Goal: Task Accomplishment & Management: Complete application form

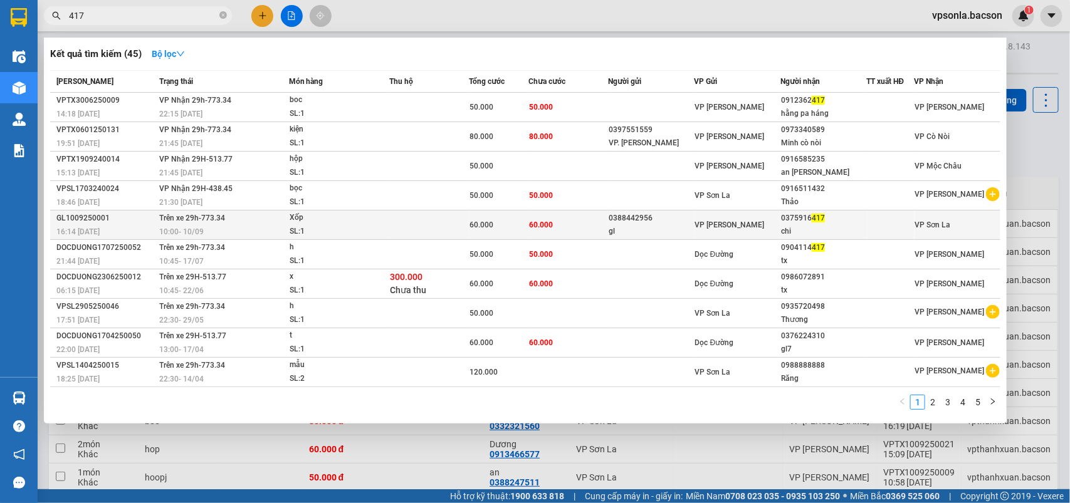
type input "417"
click at [879, 214] on td at bounding box center [891, 225] width 48 height 29
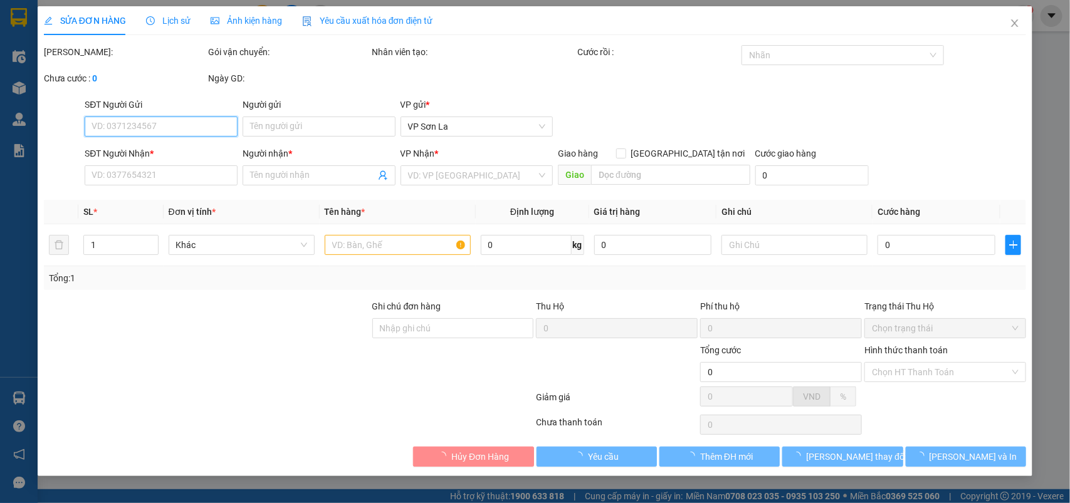
type input "0388442956"
type input "gl"
type input "0375916417"
type input "chi"
type input "60.000"
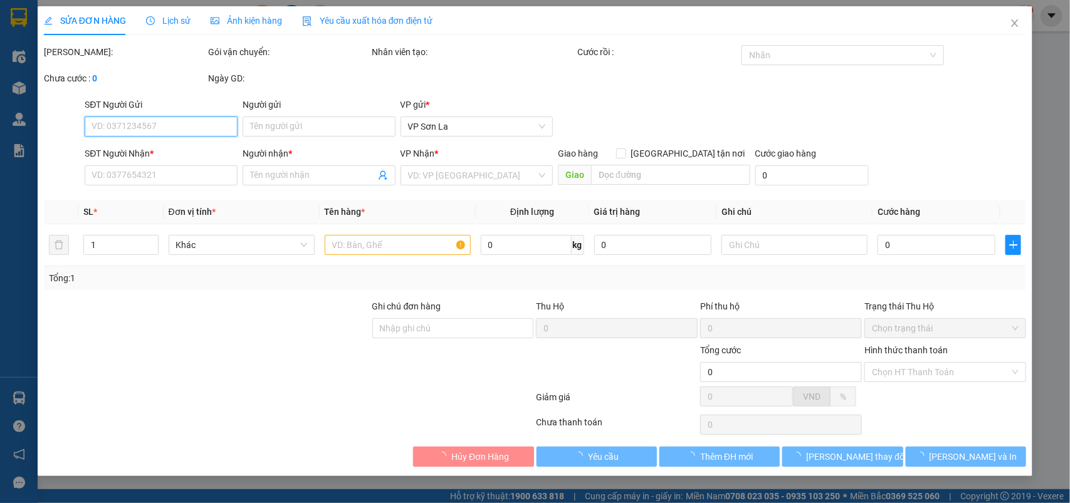
type input "60.000"
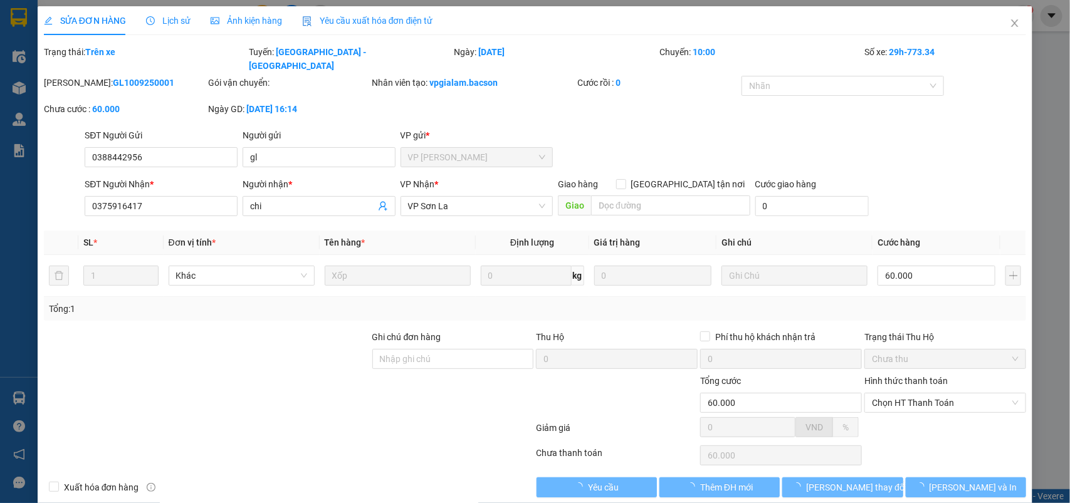
click at [921, 378] on div "Hình thức thanh toán" at bounding box center [945, 383] width 162 height 19
click at [1010, 23] on icon "close" at bounding box center [1015, 23] width 10 height 10
click at [1007, 24] on div "vpsonla.bacson 1" at bounding box center [978, 16] width 112 height 22
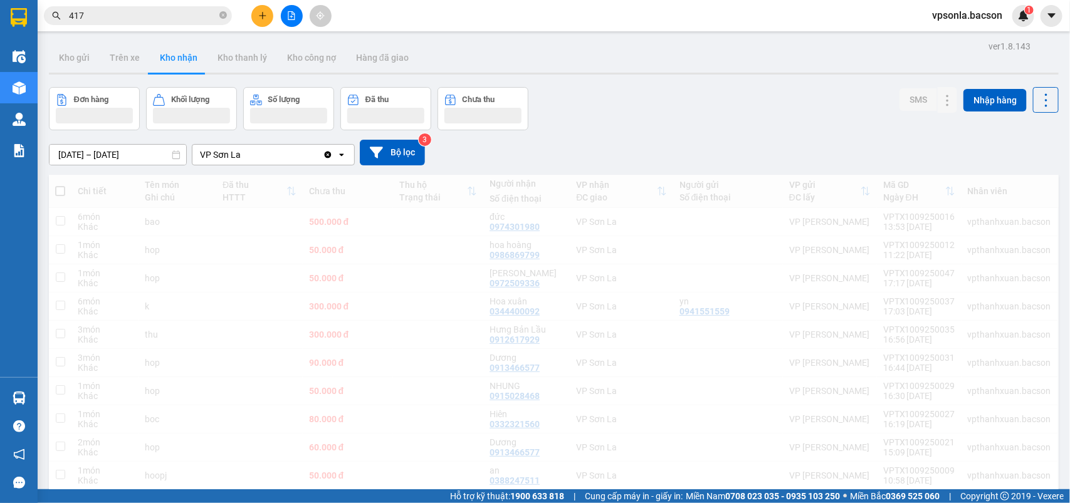
click at [1004, 24] on div "vpsonla.bacson 1" at bounding box center [978, 16] width 112 height 22
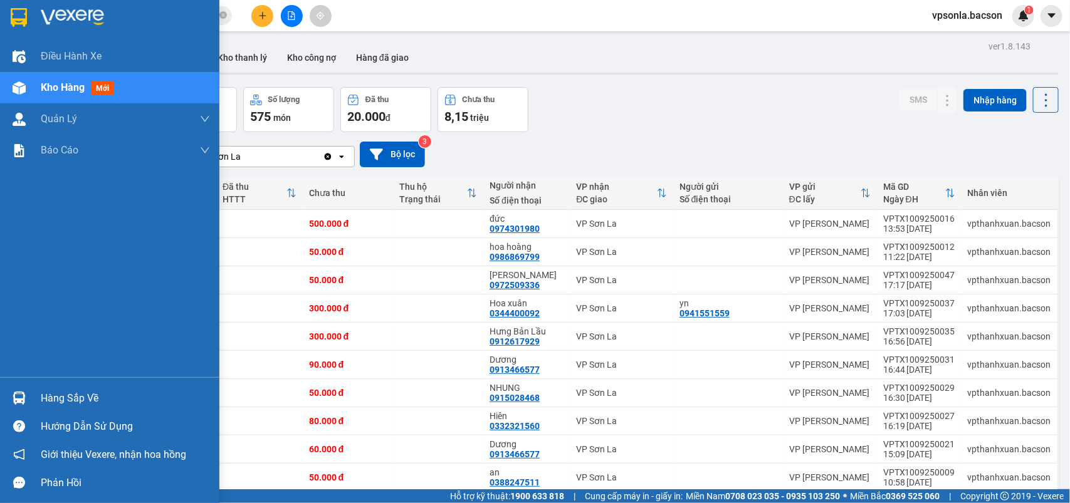
click at [8, 402] on div at bounding box center [19, 398] width 22 height 22
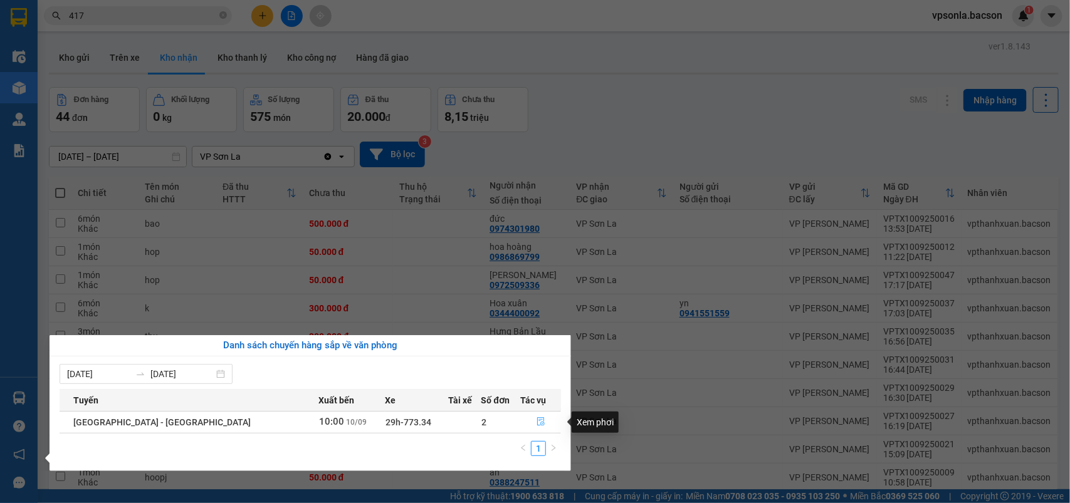
click at [537, 422] on button "button" at bounding box center [540, 422] width 39 height 20
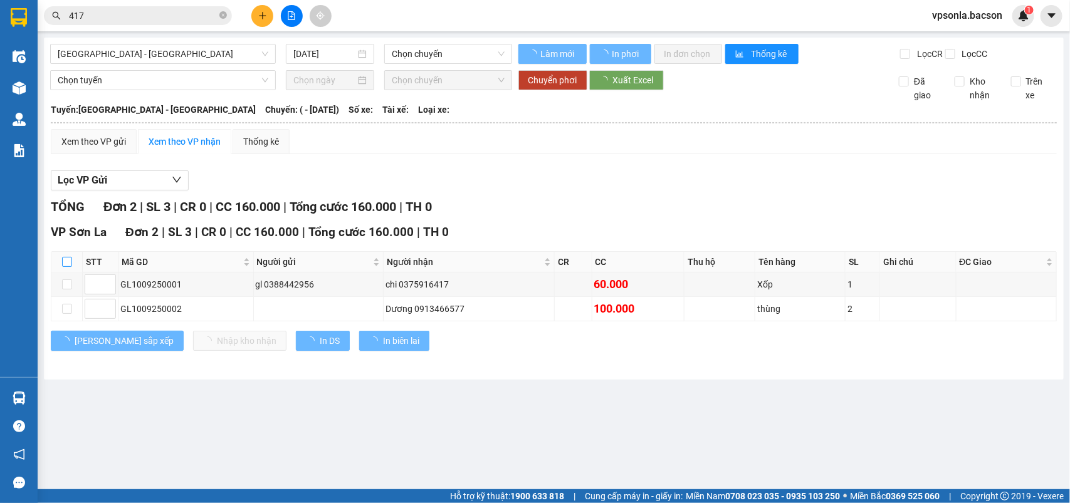
type input "[DATE]"
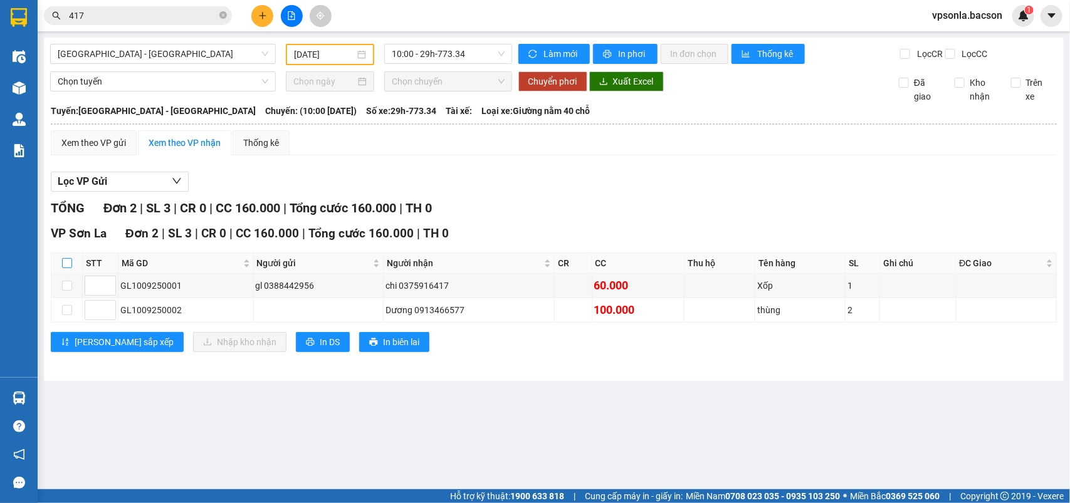
click at [67, 268] on input "checkbox" at bounding box center [67, 263] width 10 height 10
checkbox input "true"
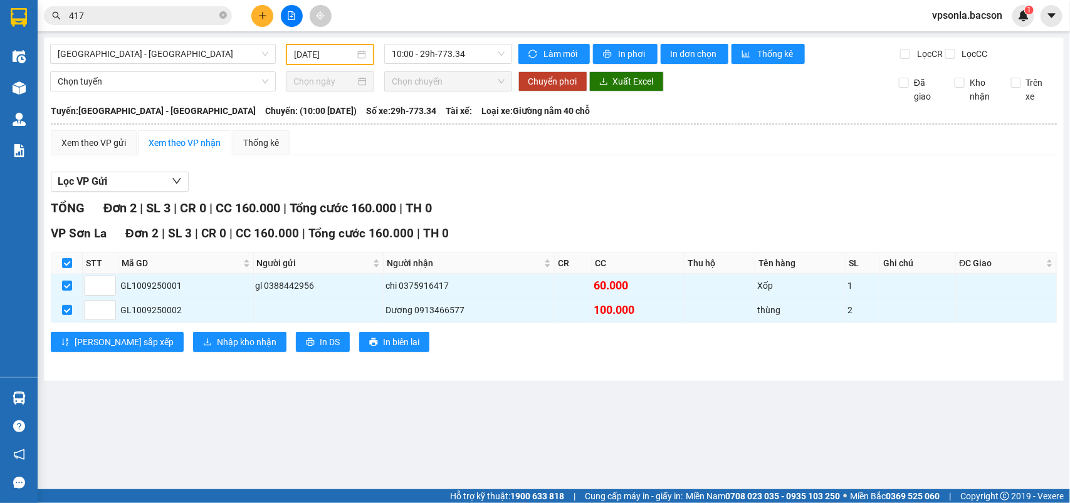
click at [139, 352] on div "[PERSON_NAME] sắp xếp Nhập kho nhận In DS In biên lai" at bounding box center [554, 342] width 1006 height 20
click at [217, 349] on span "Nhập kho nhận" at bounding box center [247, 342] width 60 height 14
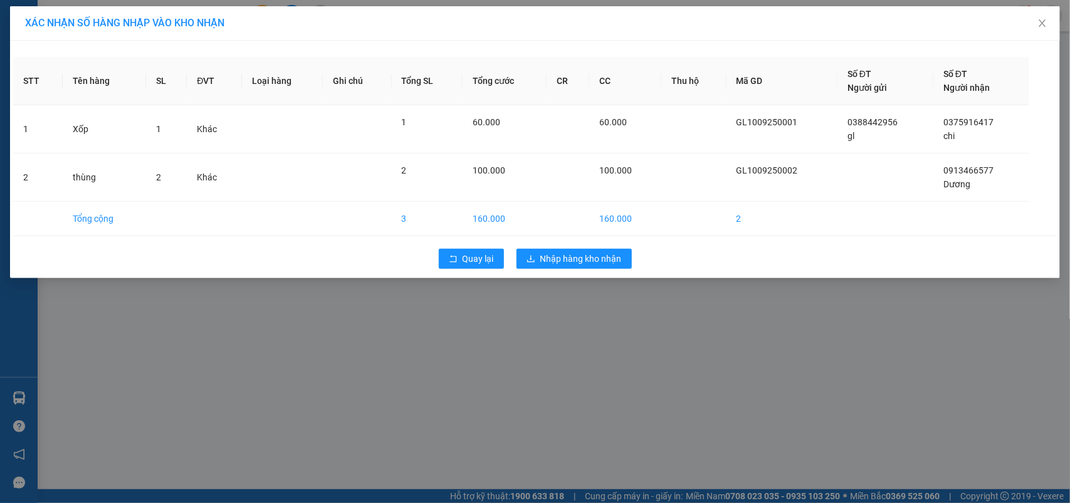
click at [540, 276] on div "STT Tên hàng SL ĐVT Loại hàng Ghi chú Tổng SL Tổng cước CR CC Thu hộ Mã GD Số Đ…" at bounding box center [535, 160] width 1050 height 238
click at [555, 265] on span "Nhập hàng kho nhận" at bounding box center [580, 259] width 81 height 14
click at [561, 254] on span "Nhập hàng kho nhận" at bounding box center [580, 259] width 81 height 14
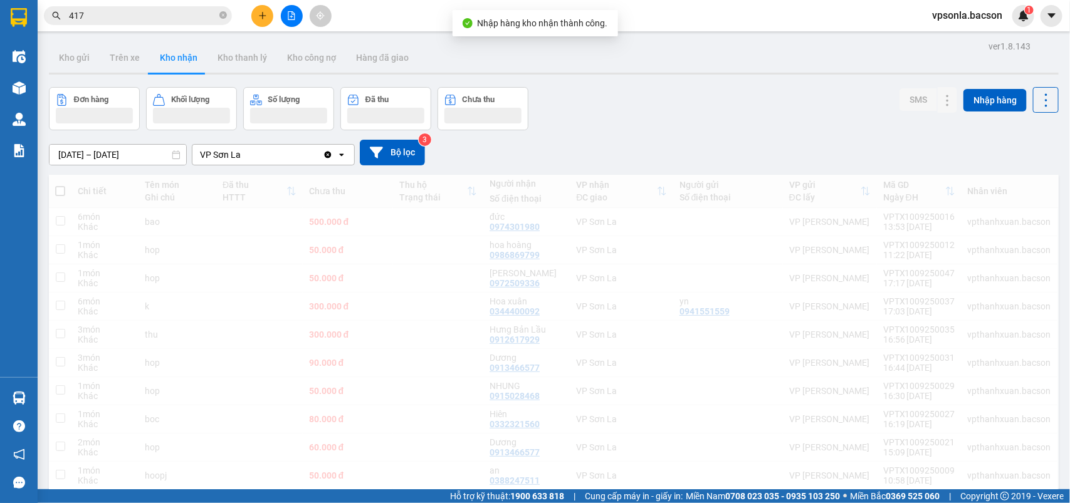
click at [113, 14] on input "417" at bounding box center [143, 16] width 148 height 14
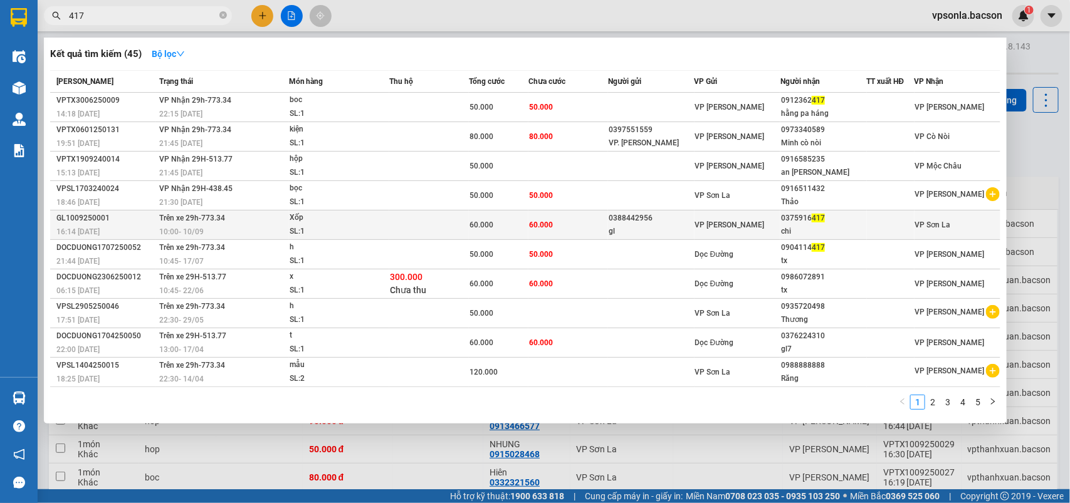
click at [788, 220] on div "0375916 417" at bounding box center [823, 218] width 85 height 13
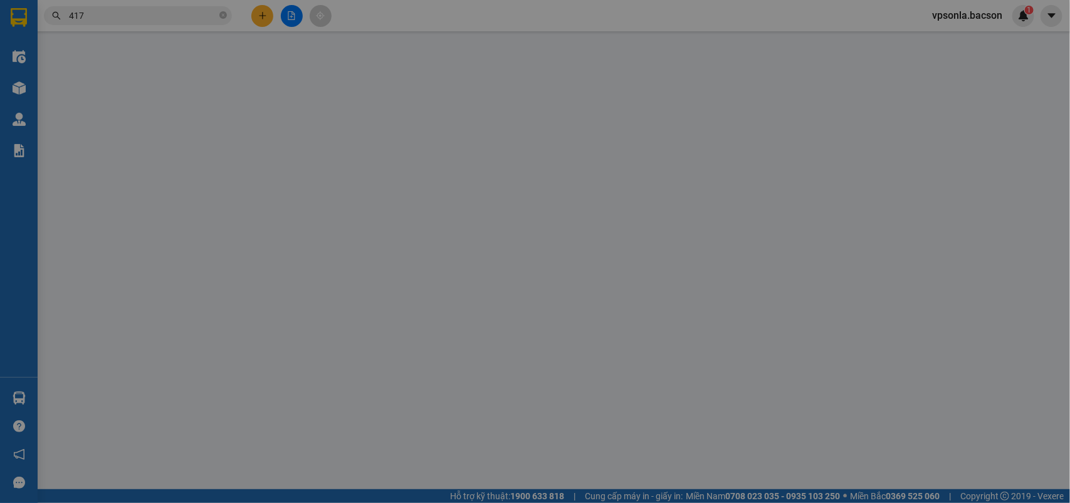
type input "0388442956"
type input "gl"
type input "0375916417"
type input "chi"
type input "60.000"
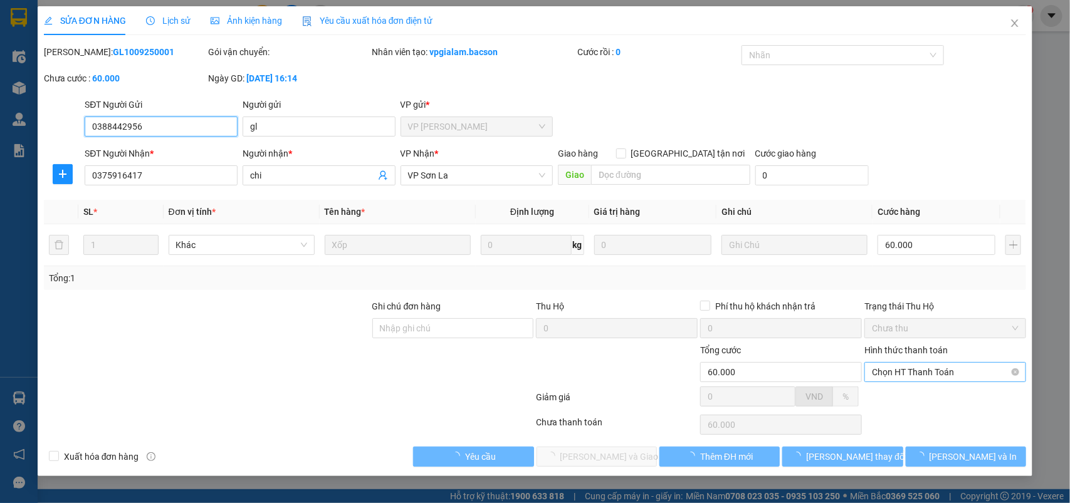
click at [926, 375] on span "Chọn HT Thanh Toán" at bounding box center [945, 372] width 147 height 19
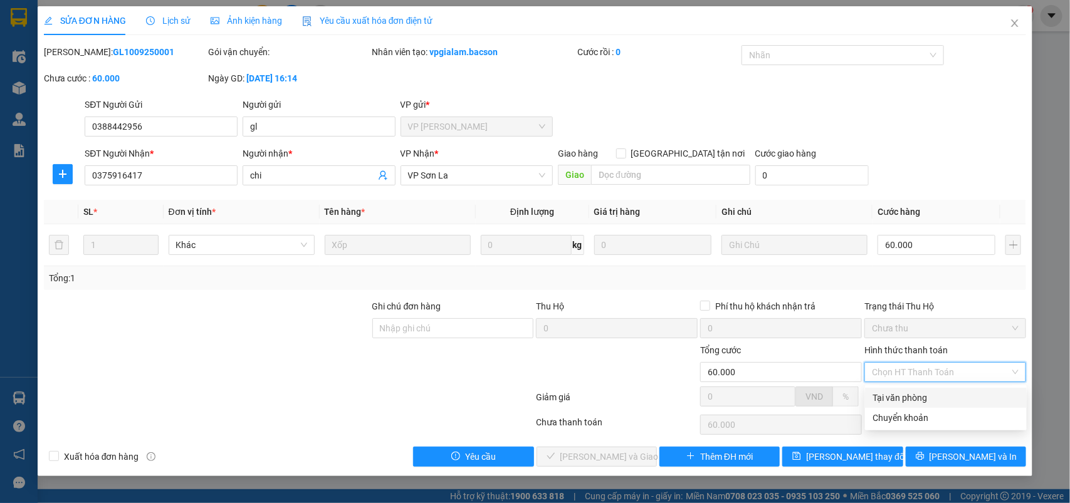
click at [914, 392] on div "Tại văn phòng" at bounding box center [946, 398] width 147 height 14
type input "0"
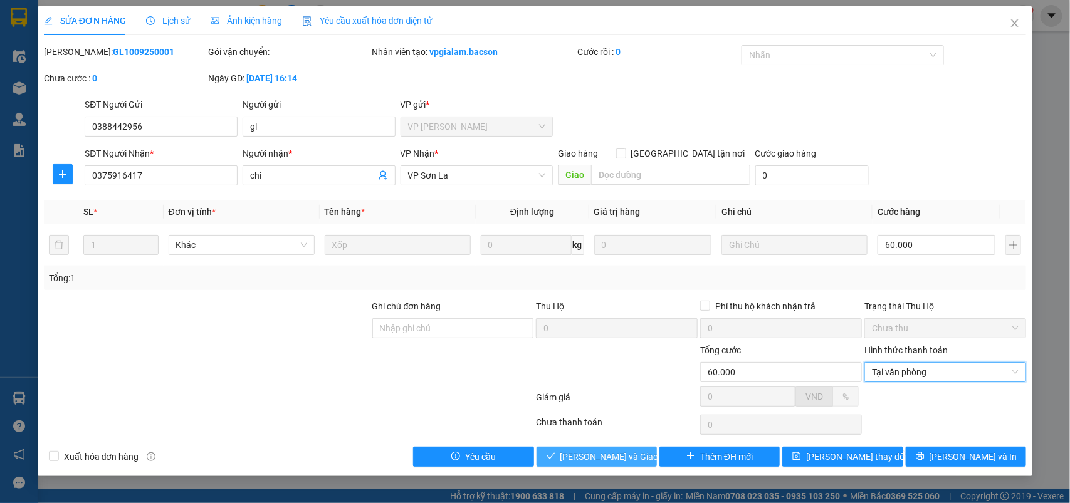
click at [603, 459] on span "[PERSON_NAME] và Giao hàng" at bounding box center [620, 457] width 120 height 14
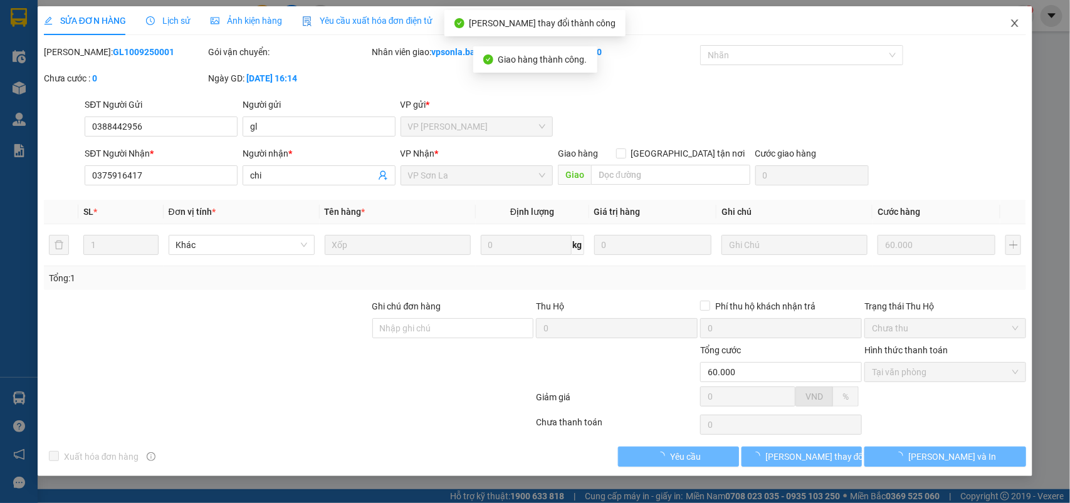
click at [1014, 21] on icon "close" at bounding box center [1015, 23] width 10 height 10
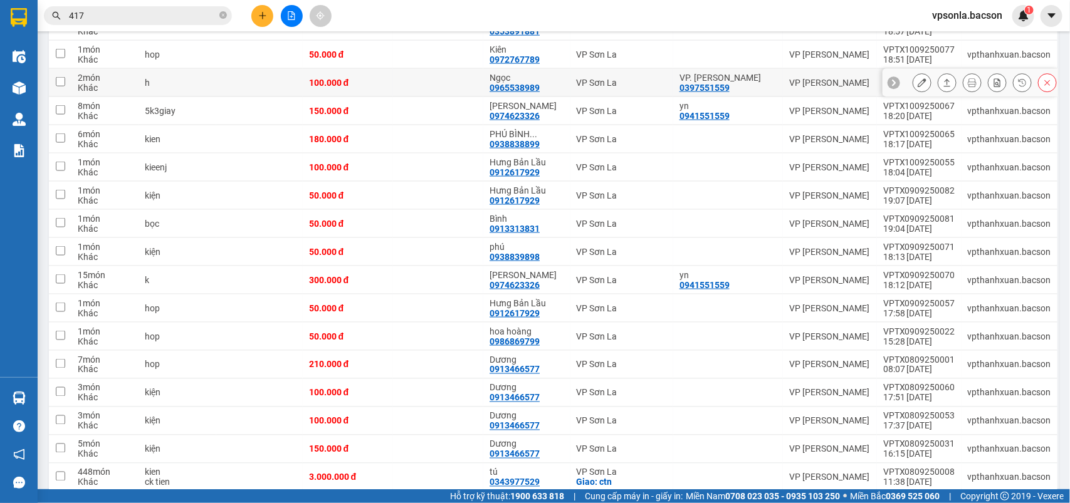
scroll to position [627, 0]
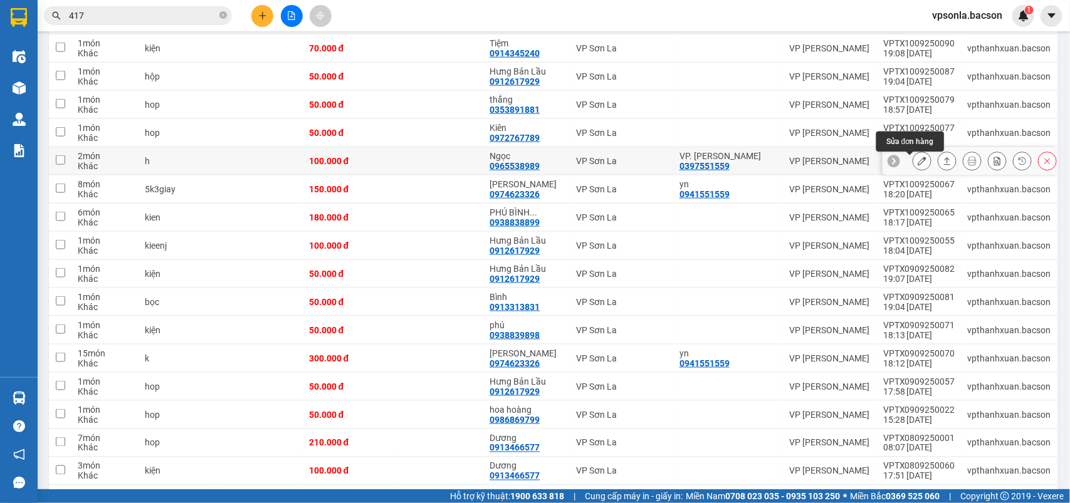
click at [918, 163] on icon at bounding box center [922, 161] width 9 height 9
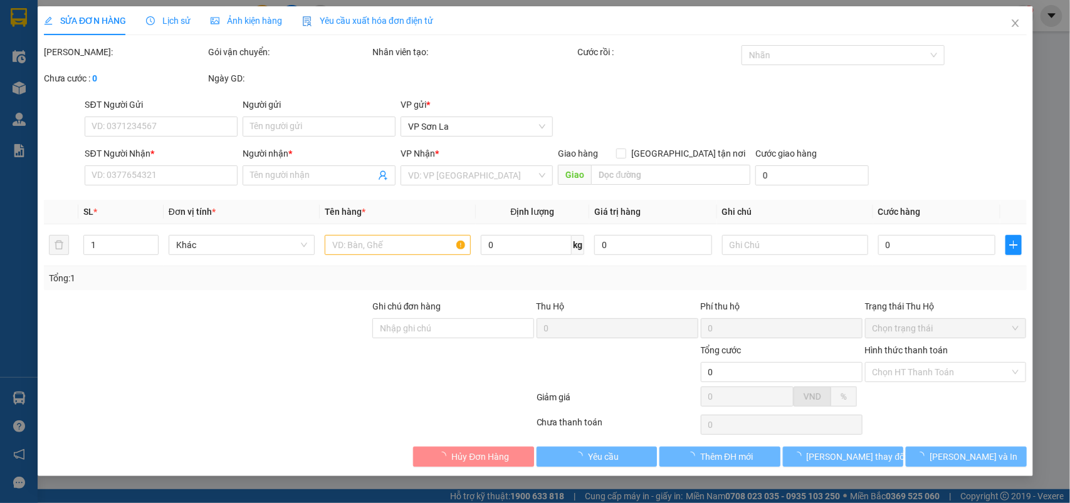
type input "0397551559"
type input "VP. [PERSON_NAME]"
type input "0965538989"
type input "Ngọc"
type input "100.000"
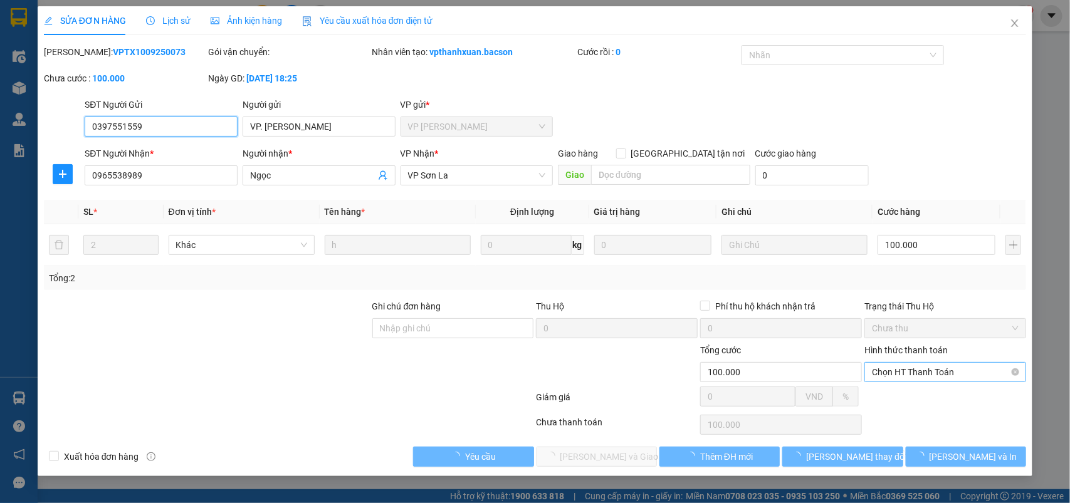
click at [879, 369] on span "Chọn HT Thanh Toán" at bounding box center [945, 372] width 147 height 19
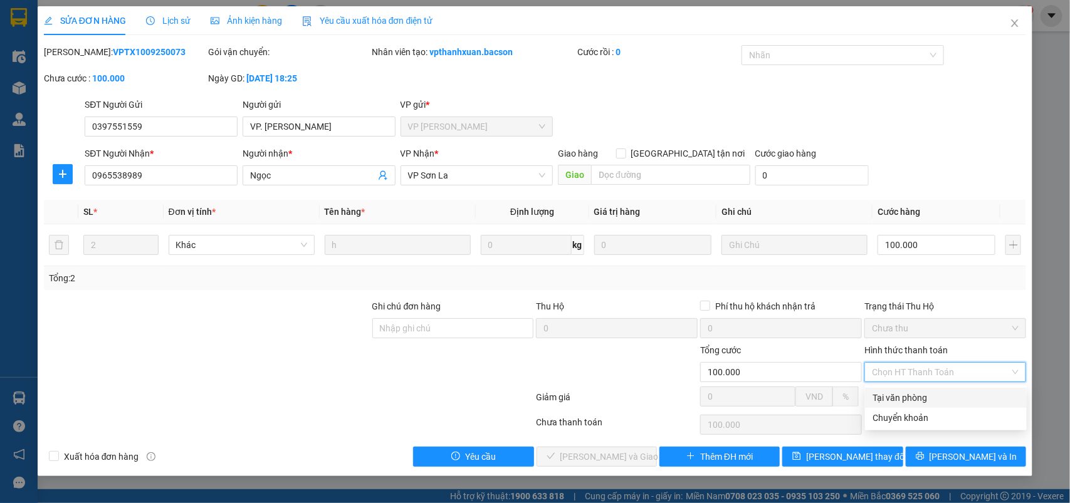
drag, startPoint x: 881, startPoint y: 382, endPoint x: 841, endPoint y: 402, distance: 44.6
click at [882, 391] on div "Tại văn phòng" at bounding box center [946, 398] width 162 height 20
type input "0"
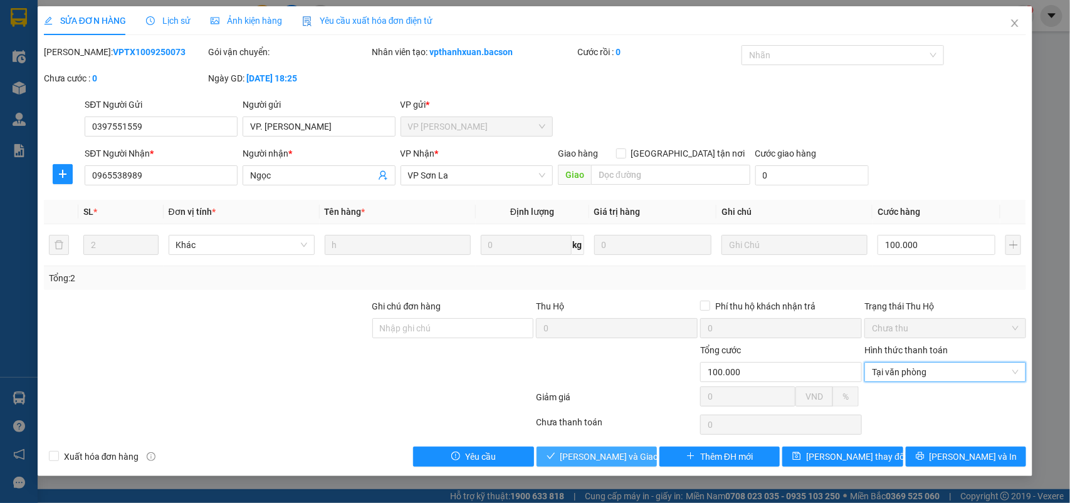
click at [610, 459] on span "[PERSON_NAME] và Giao hàng" at bounding box center [620, 457] width 120 height 14
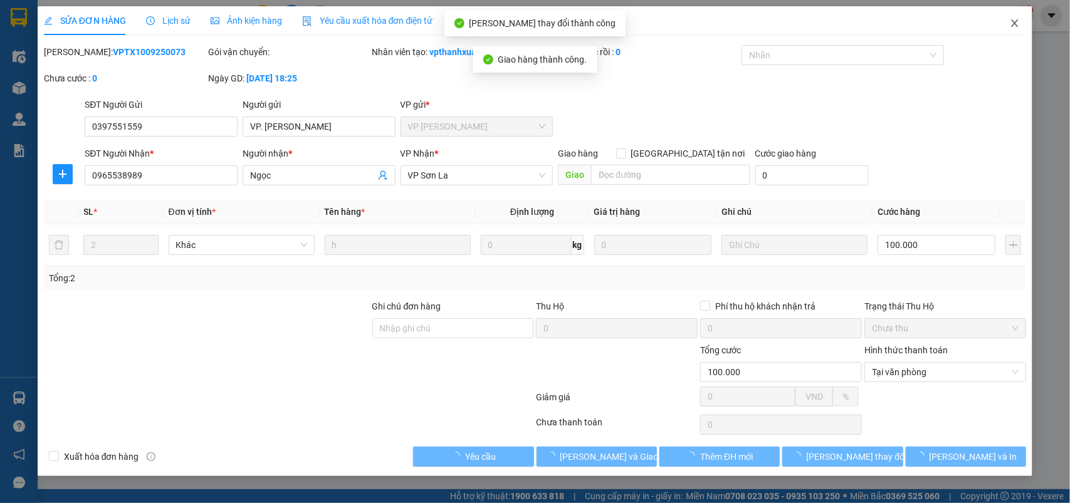
click at [1016, 24] on icon "close" at bounding box center [1015, 23] width 7 height 8
click at [1016, 24] on div "1" at bounding box center [1023, 16] width 22 height 22
click at [1016, 24] on body "Kết quả tìm kiếm ( 45 ) Bộ lọc Mã ĐH Trạng thái Món hàng Thu hộ Tổng cước Chưa …" at bounding box center [535, 251] width 1070 height 503
click at [1069, 0] on div at bounding box center [1070, 0] width 0 height 0
click at [1069, 23] on div "Thông báo Thông báo của bạn Tính năng mới Tất cả Chưa có thông báo mới ;" at bounding box center [1070, 251] width 0 height 503
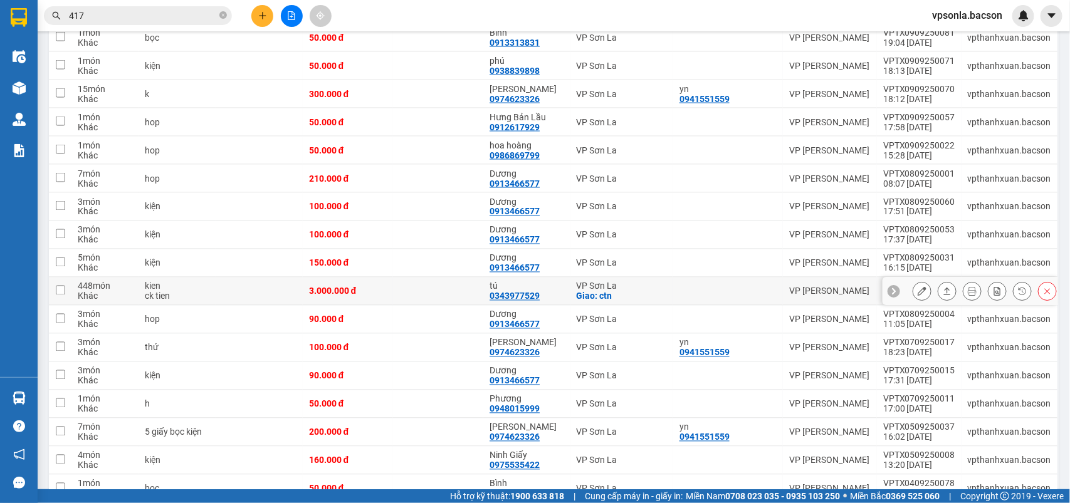
scroll to position [942, 0]
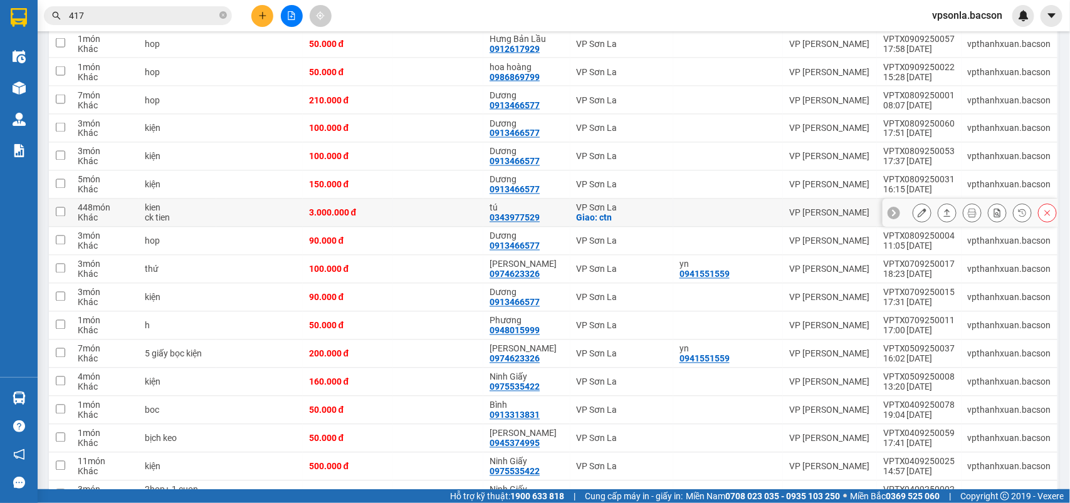
click at [918, 217] on icon at bounding box center [922, 213] width 9 height 9
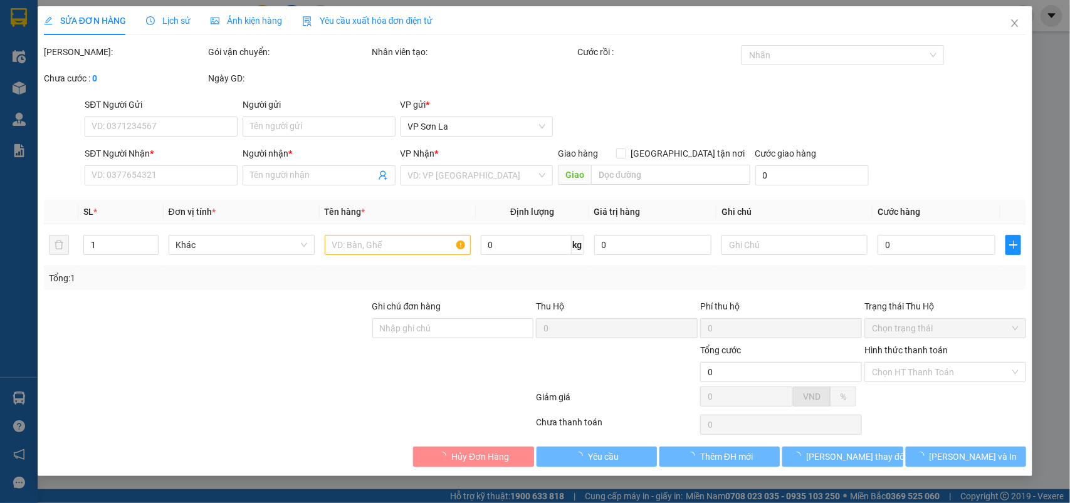
drag, startPoint x: 907, startPoint y: 376, endPoint x: 904, endPoint y: 384, distance: 8.1
click at [907, 377] on input "Hình thức thanh toán" at bounding box center [941, 372] width 138 height 19
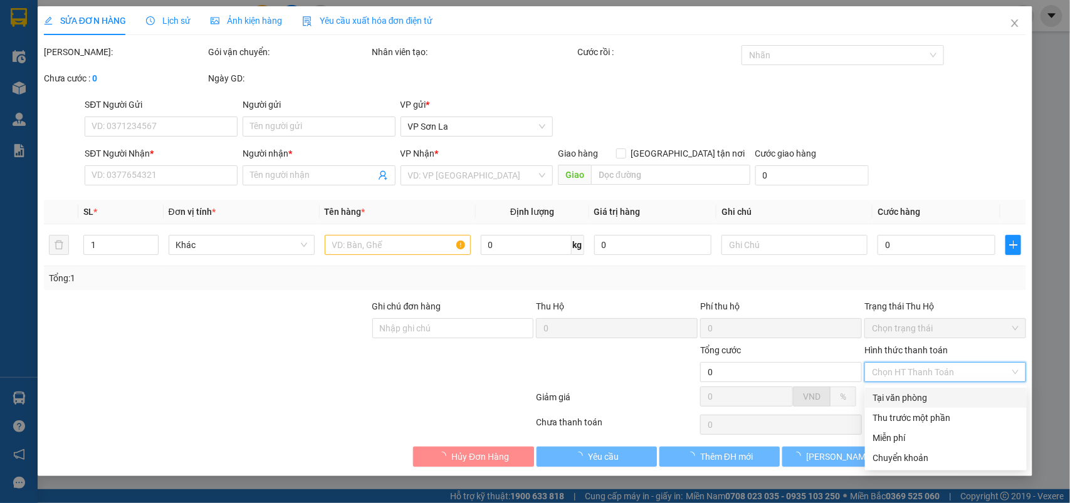
click at [897, 397] on div "Tại văn phòng" at bounding box center [946, 398] width 147 height 14
type input "0343977529"
type input "tú"
checkbox input "true"
type input "ctn"
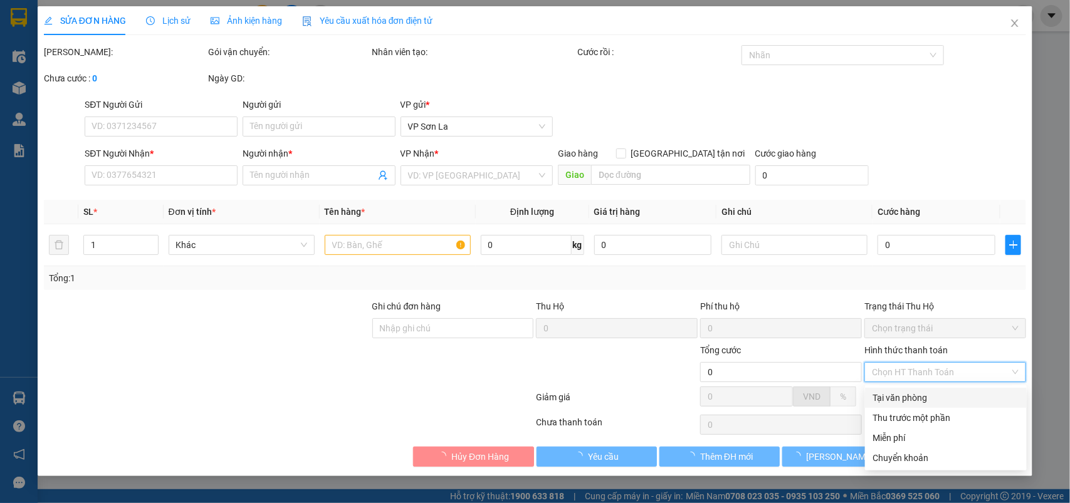
type input "3.000.000"
type input "0"
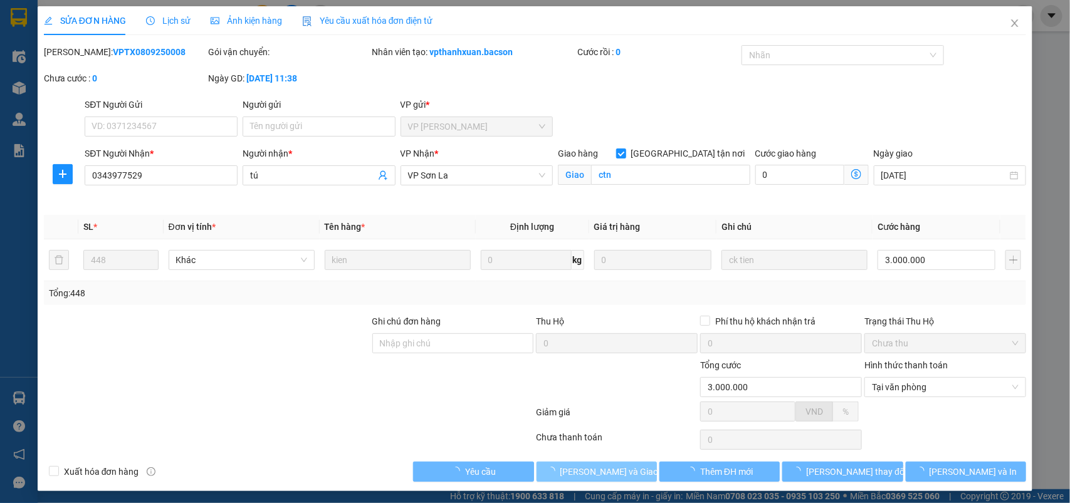
click at [553, 471] on icon "loading" at bounding box center [551, 471] width 9 height 9
click at [555, 471] on icon "loading" at bounding box center [551, 471] width 9 height 9
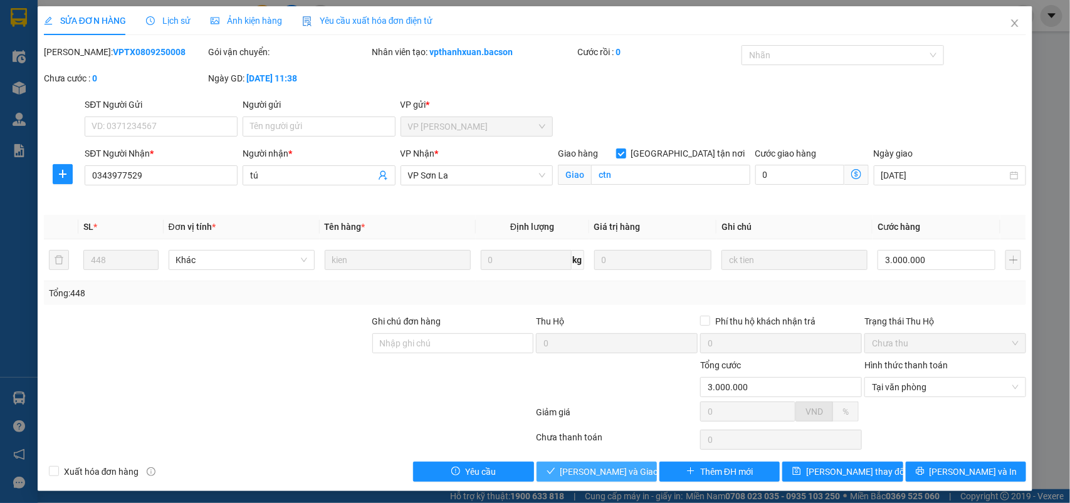
click at [560, 480] on button "[PERSON_NAME] và Giao hàng" at bounding box center [597, 472] width 120 height 20
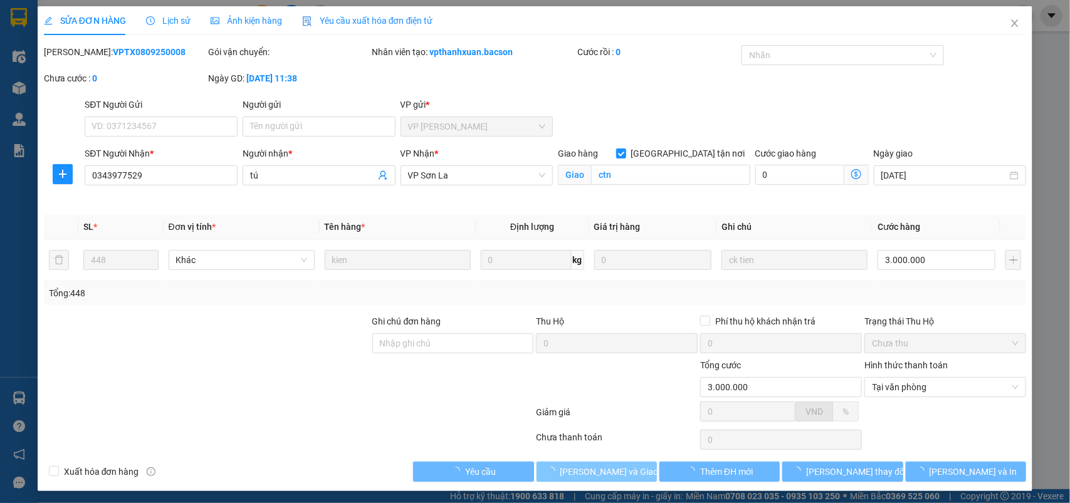
click at [564, 477] on span "[PERSON_NAME] và Giao hàng" at bounding box center [620, 472] width 120 height 14
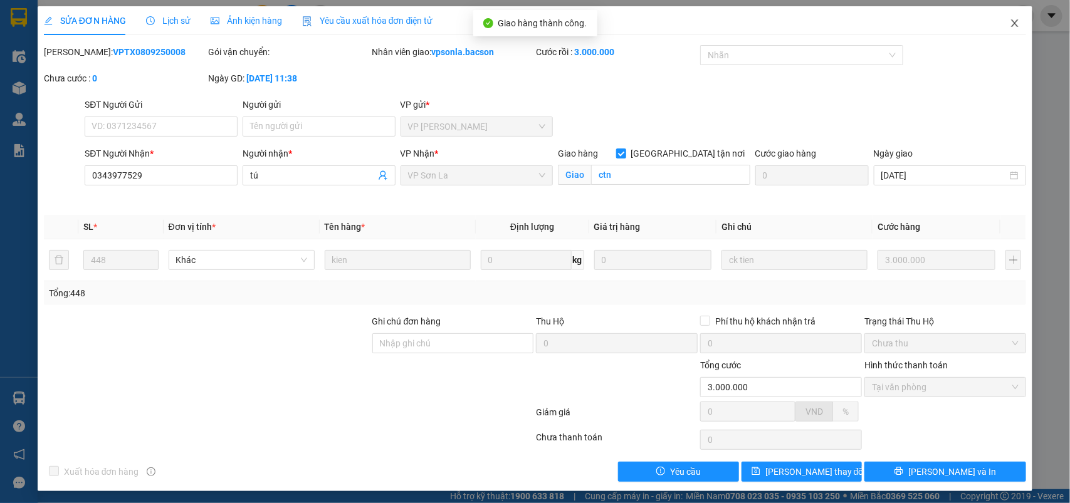
click at [1010, 19] on icon "close" at bounding box center [1015, 23] width 10 height 10
click at [1002, 19] on span "vpsonla.bacson" at bounding box center [967, 16] width 90 height 16
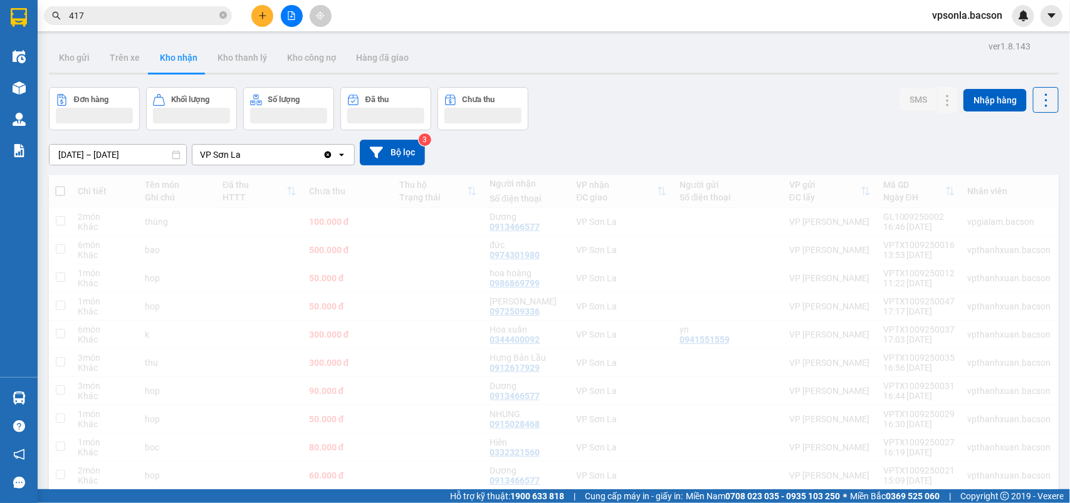
click at [1004, 19] on span "vpsonla.bacson" at bounding box center [967, 16] width 90 height 16
click at [707, 155] on div "[DATE] – [DATE] Press the down arrow key to interact with the calendar and sele…" at bounding box center [554, 153] width 1010 height 26
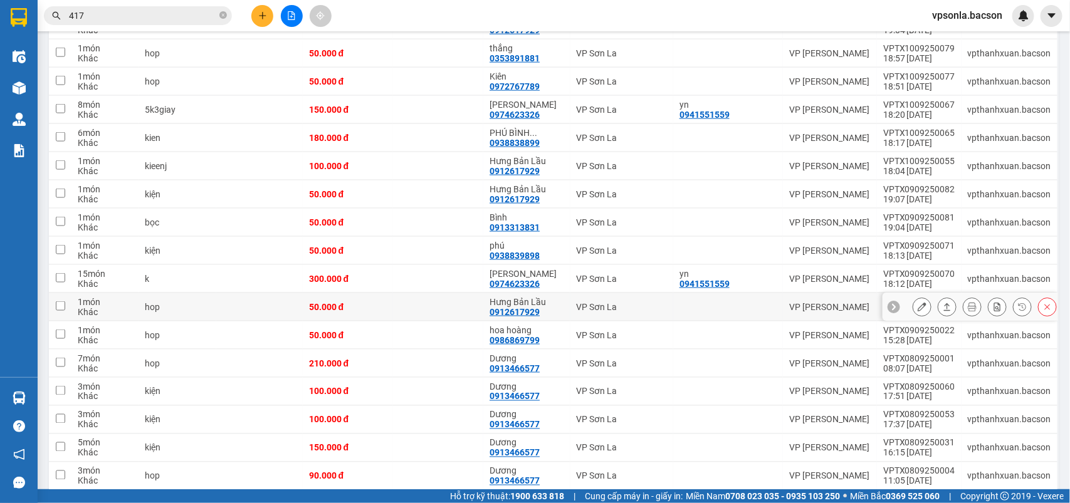
scroll to position [600, 0]
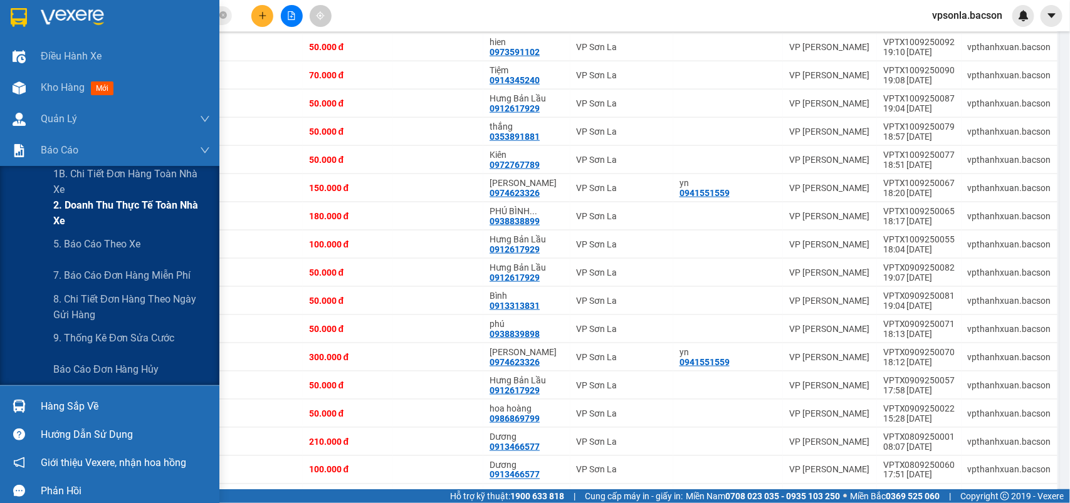
click at [55, 205] on span "2. Doanh thu thực tế toàn nhà xe" at bounding box center [131, 212] width 157 height 31
